Goal: Information Seeking & Learning: Learn about a topic

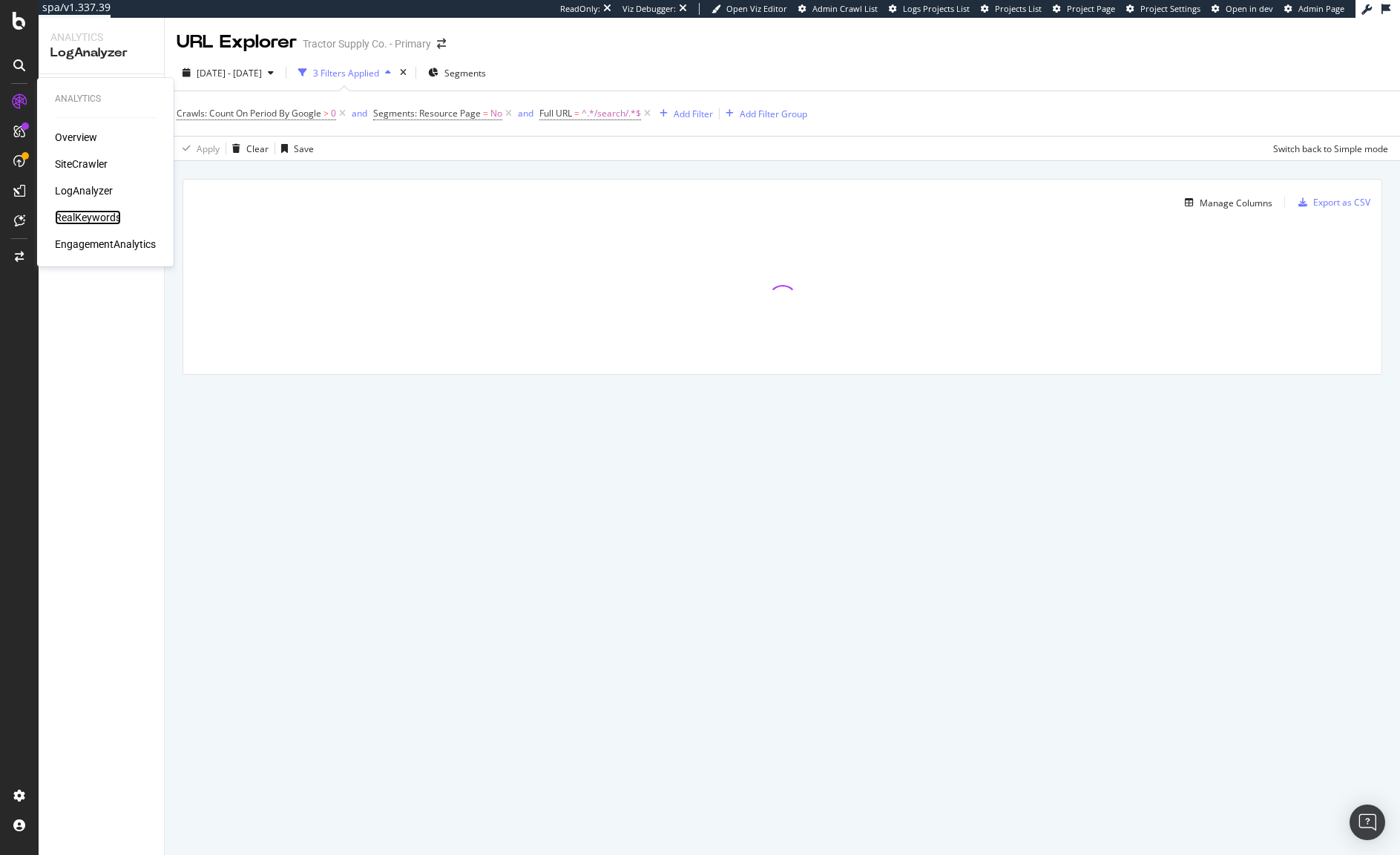
click at [90, 220] on div "RealKeywords" at bounding box center [88, 217] width 66 height 15
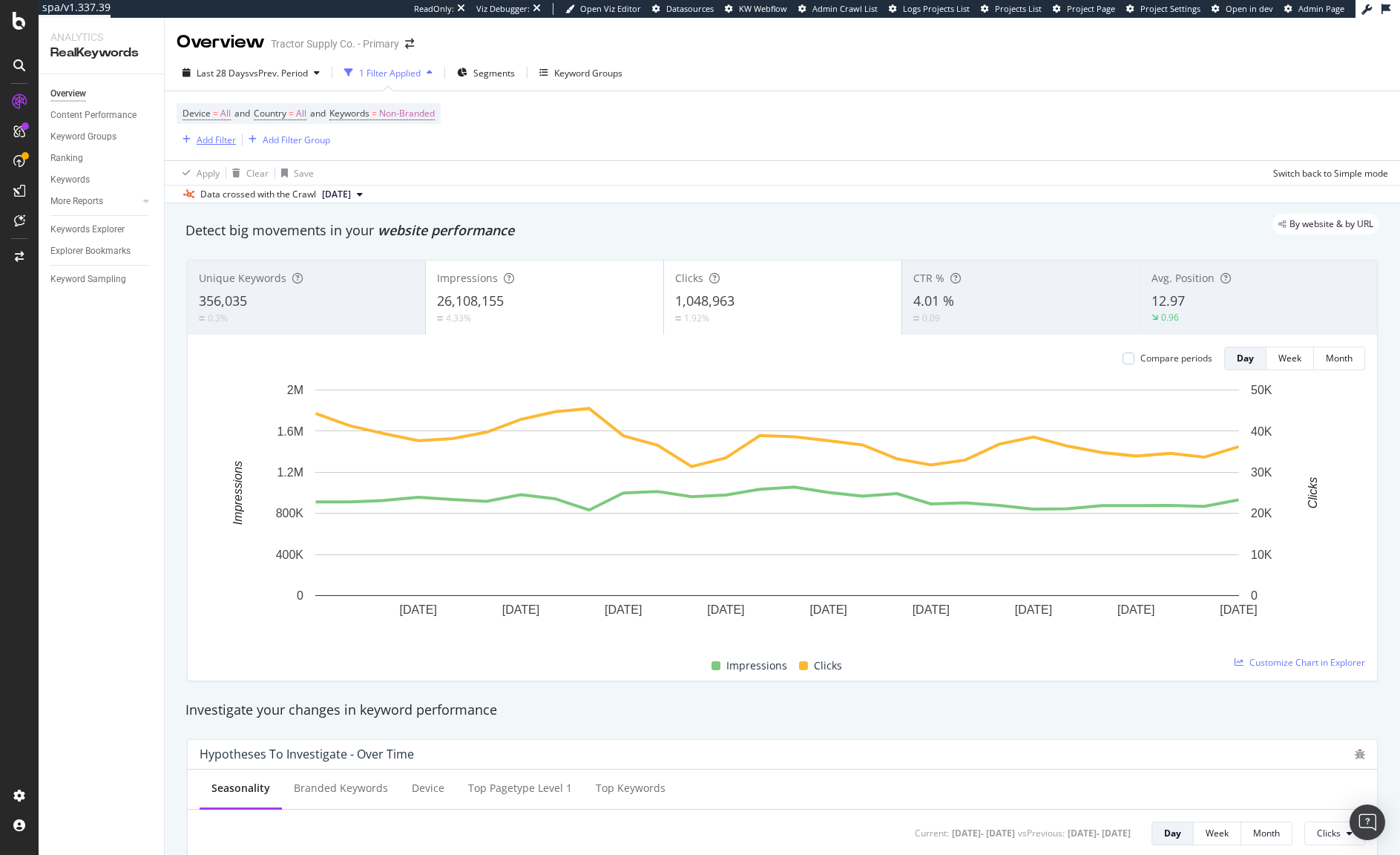
click at [219, 141] on div "Add Filter" at bounding box center [216, 140] width 39 height 13
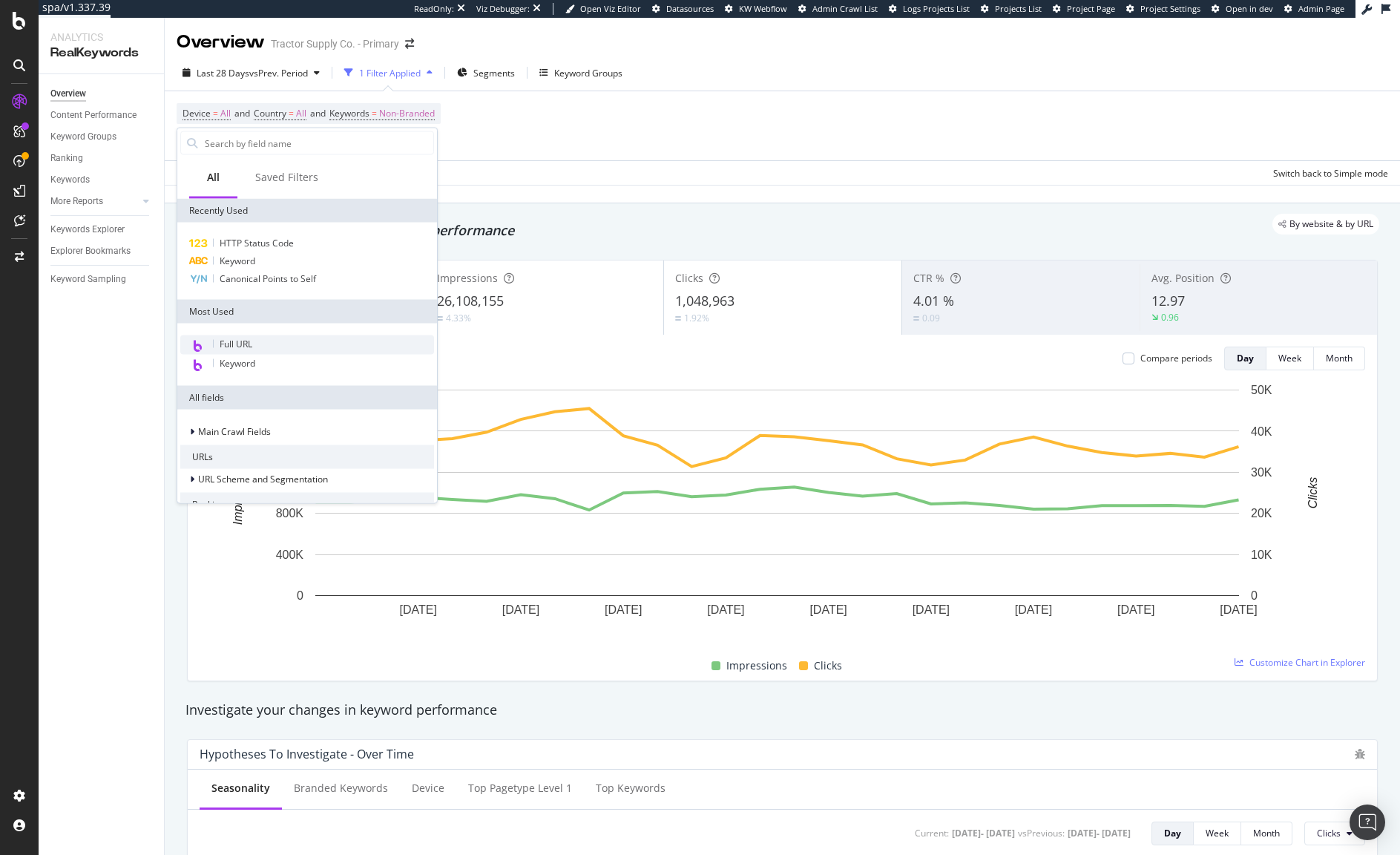
click at [261, 346] on div "Full URL" at bounding box center [307, 345] width 254 height 19
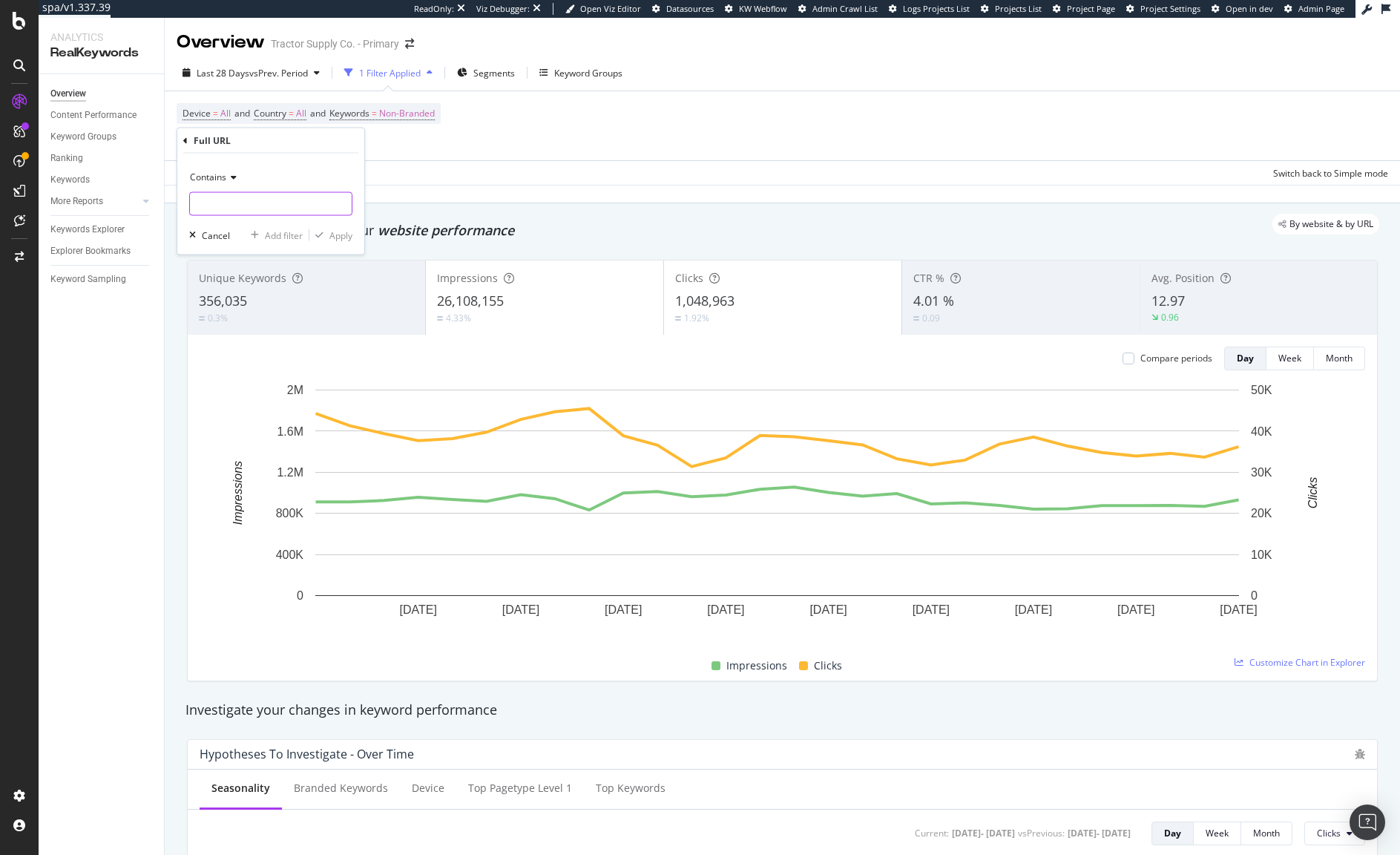
click at [223, 202] on input "text" at bounding box center [271, 204] width 162 height 24
type input "/f/"
click at [341, 235] on div "Apply" at bounding box center [341, 235] width 23 height 13
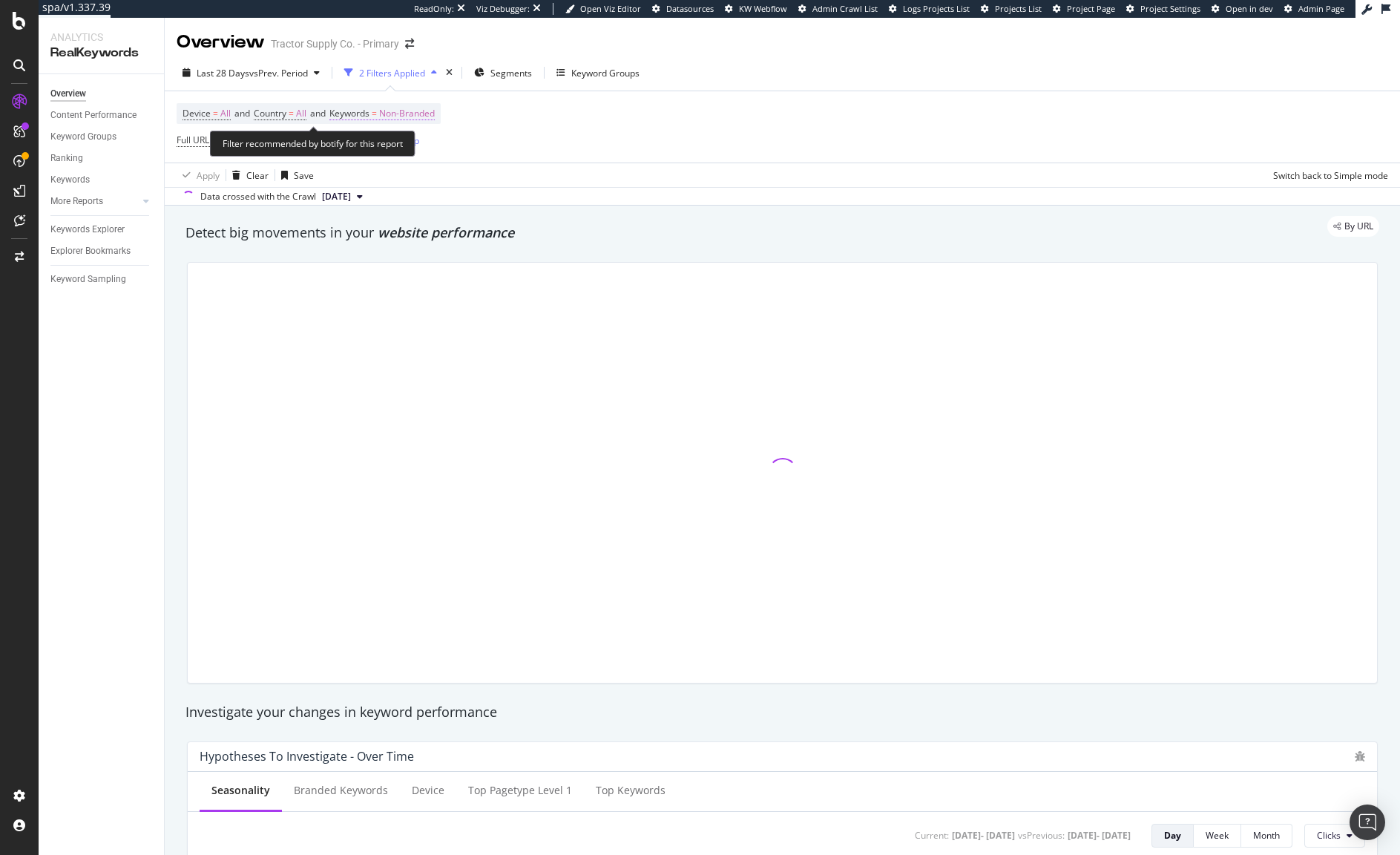
click at [405, 115] on span "Non-Branded" at bounding box center [407, 113] width 56 height 21
click at [399, 148] on span "Non-Branded" at bounding box center [382, 149] width 61 height 13
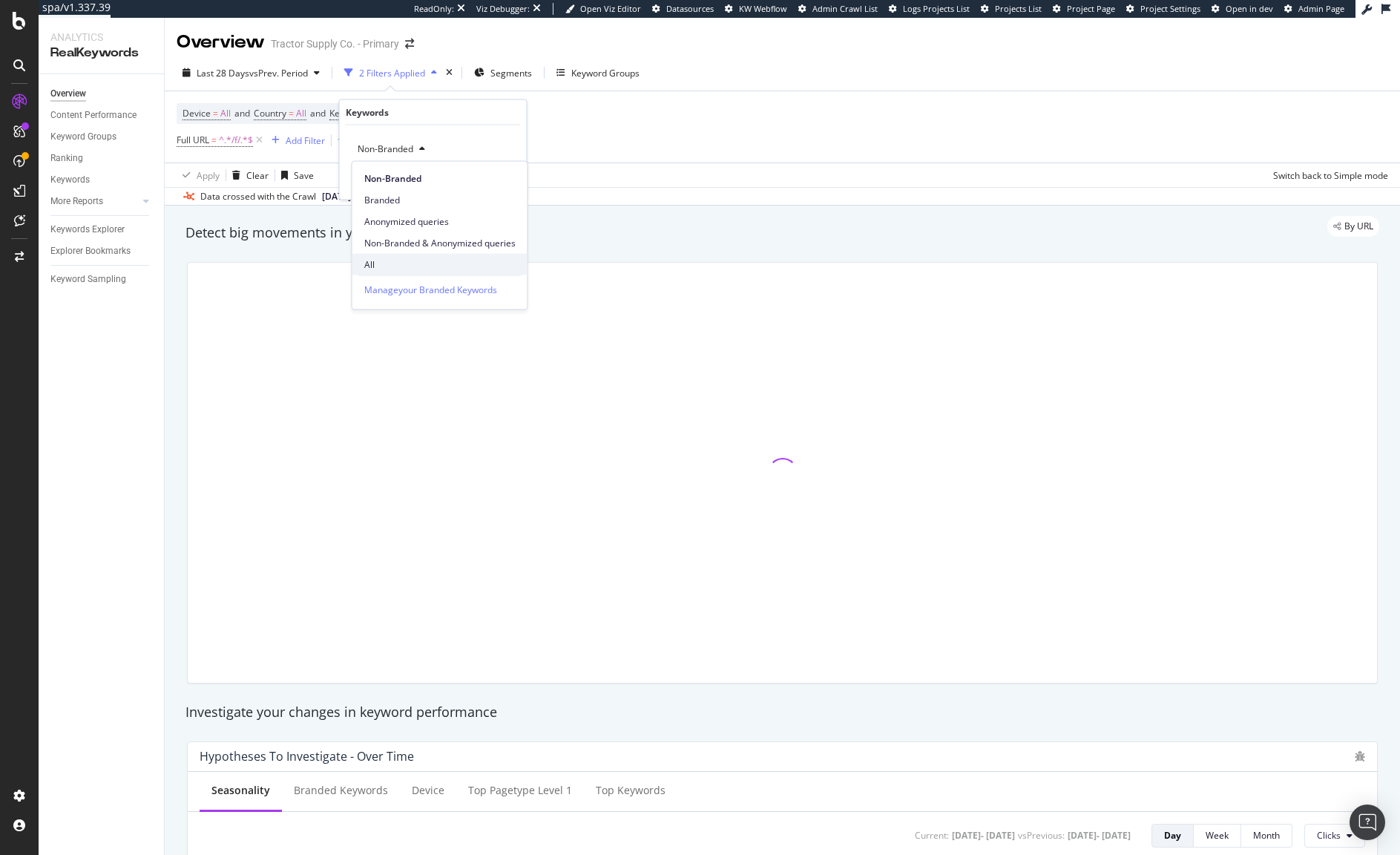
click at [390, 259] on span "All" at bounding box center [441, 264] width 152 height 14
click at [500, 174] on div "Apply" at bounding box center [503, 180] width 23 height 13
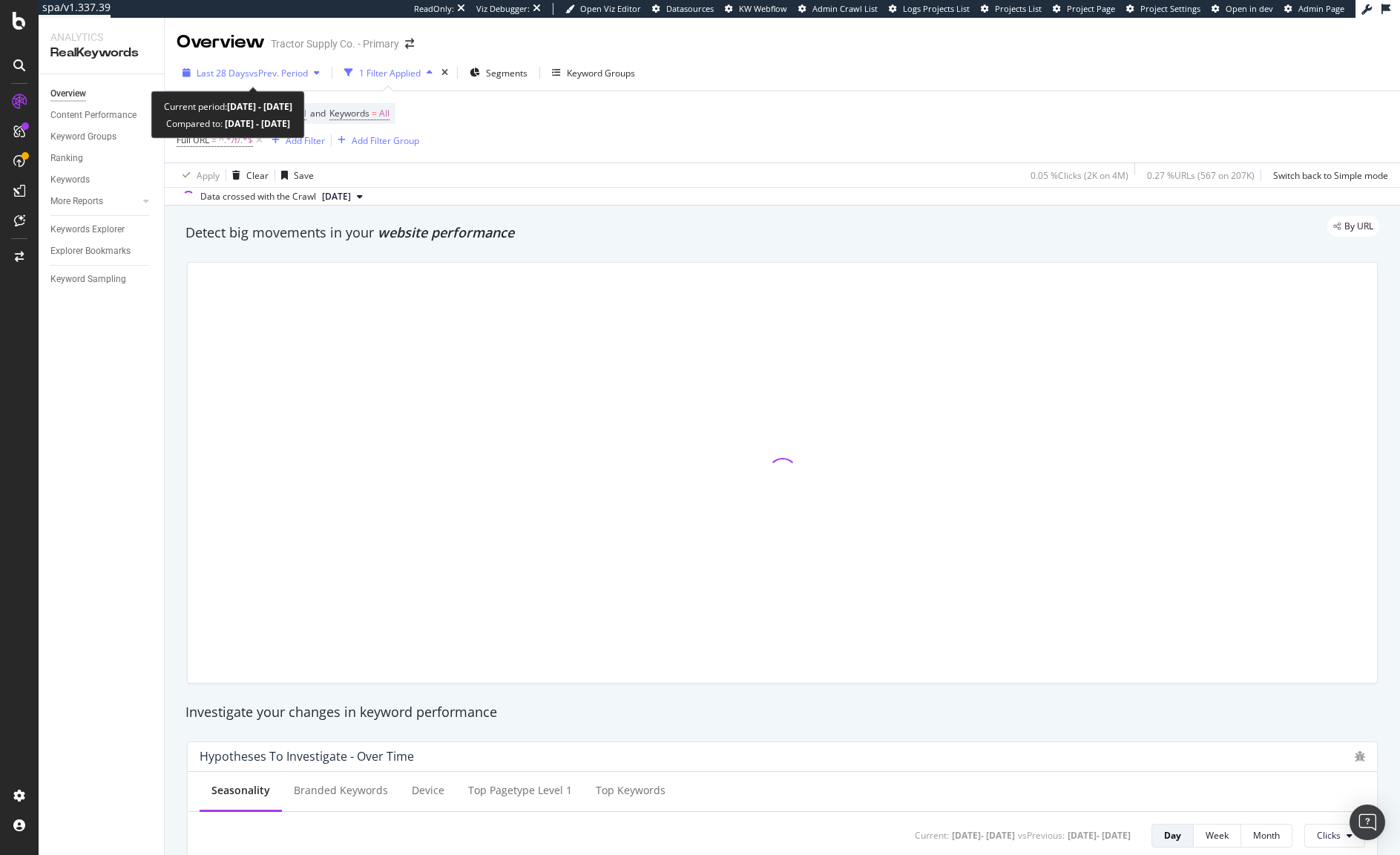
click at [284, 73] on span "vs Prev. Period" at bounding box center [278, 73] width 58 height 13
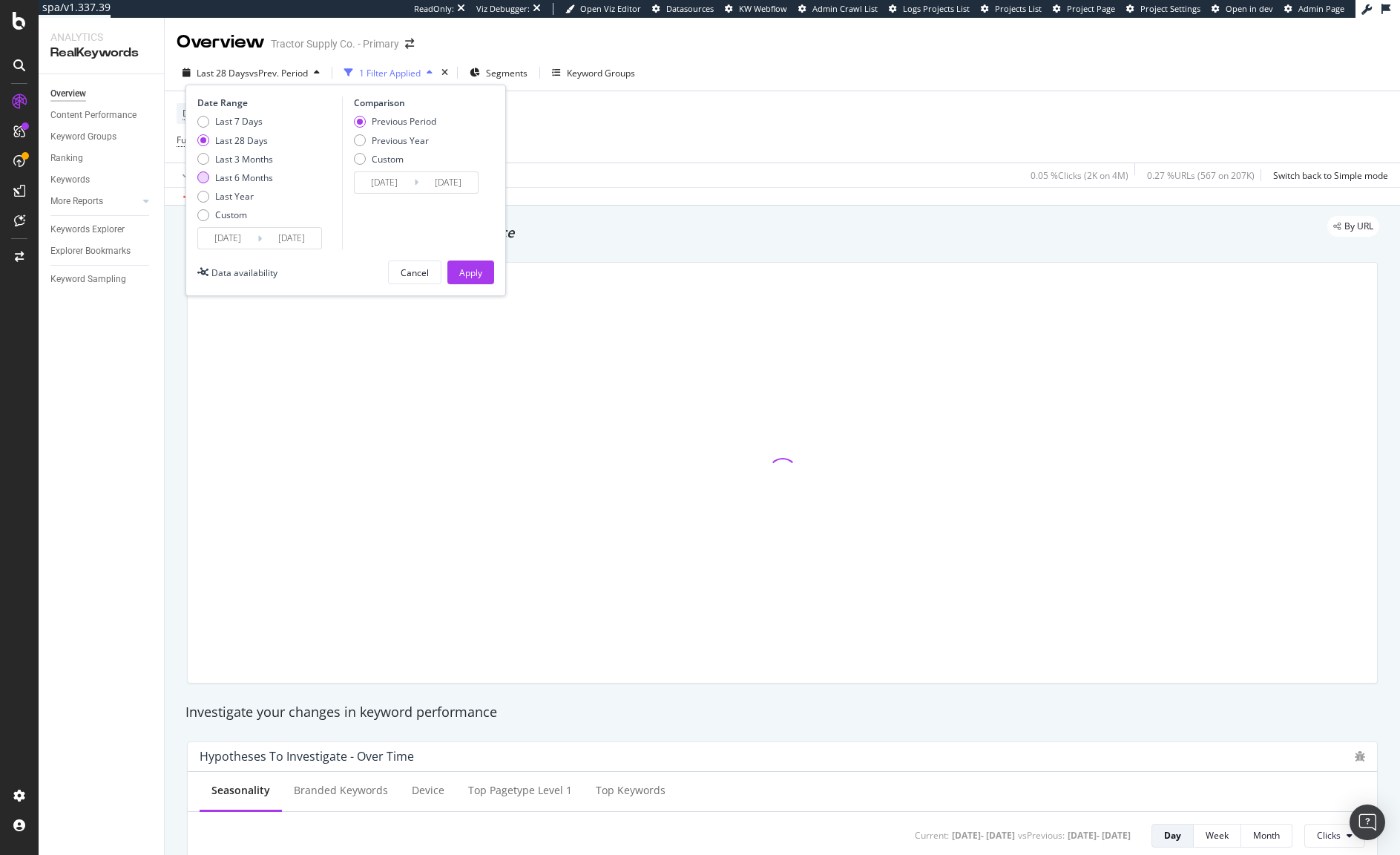
click at [243, 176] on div "Last 6 Months" at bounding box center [244, 178] width 58 height 13
type input "[DATE]"
click at [489, 276] on button "Apply" at bounding box center [471, 272] width 47 height 24
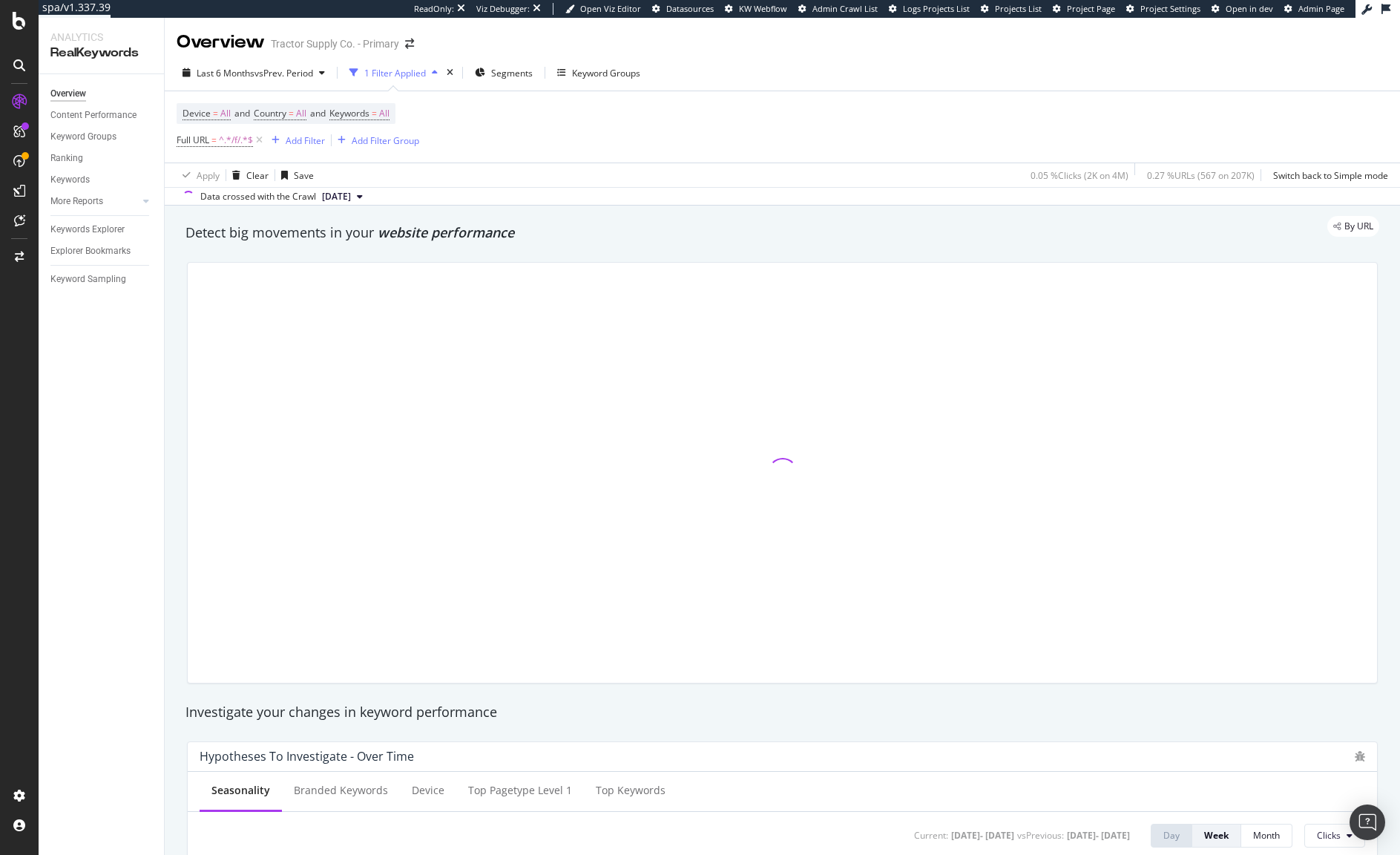
click at [718, 144] on div "Device = All and Country = All and Keywords = All Full URL = ^.*/f/.*$ Add Filt…" at bounding box center [782, 126] width 1212 height 71
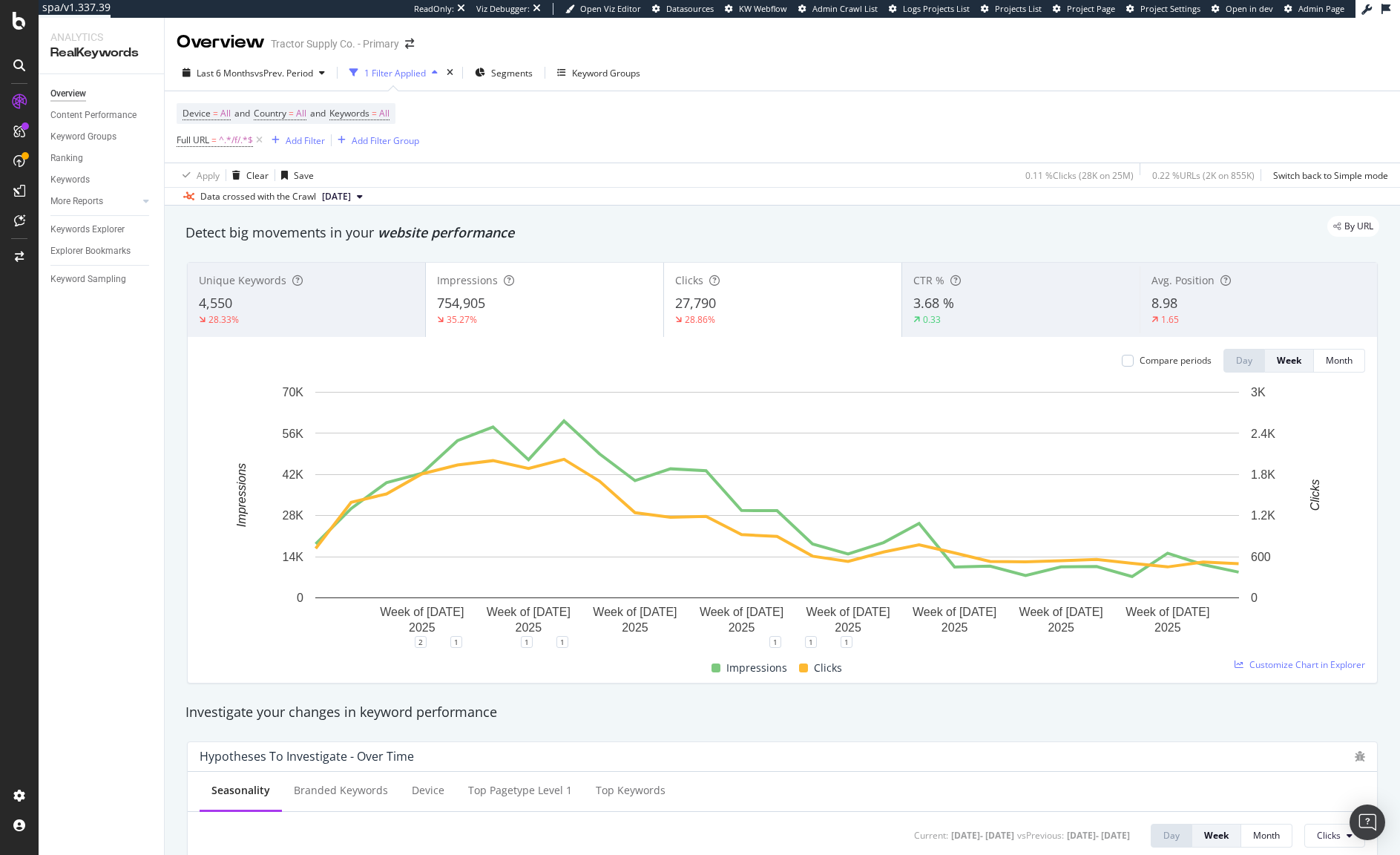
click at [588, 142] on div "Device = All and Country = All and Keywords = All Full URL = ^.*/f/.*$ Add Filt…" at bounding box center [782, 126] width 1212 height 71
click at [919, 169] on div "Apply Clear Save 0.11 % Clicks ( 28K on 25M ) 0.22 % URLs ( 2K on 855K ) Switch…" at bounding box center [782, 175] width 1236 height 25
